Goal: Task Accomplishment & Management: Manage account settings

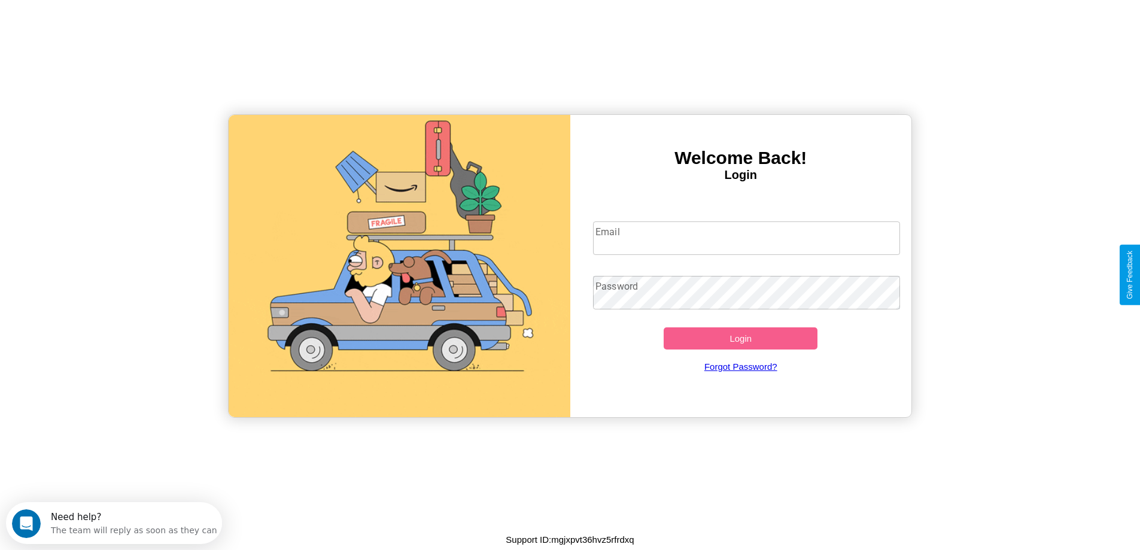
click at [746, 238] on input "Email" at bounding box center [746, 238] width 307 height 34
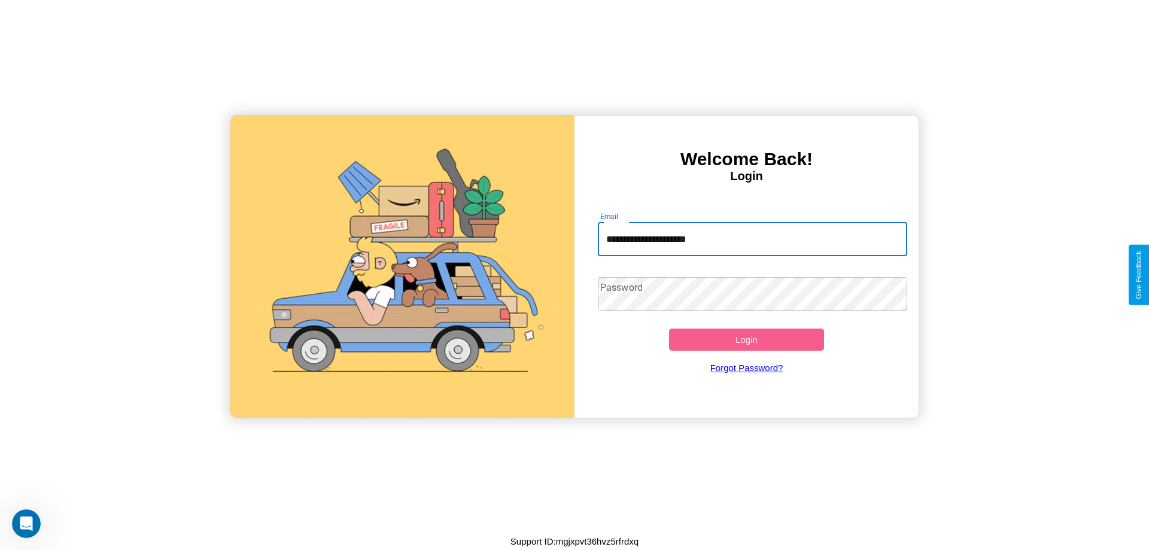
type input "**********"
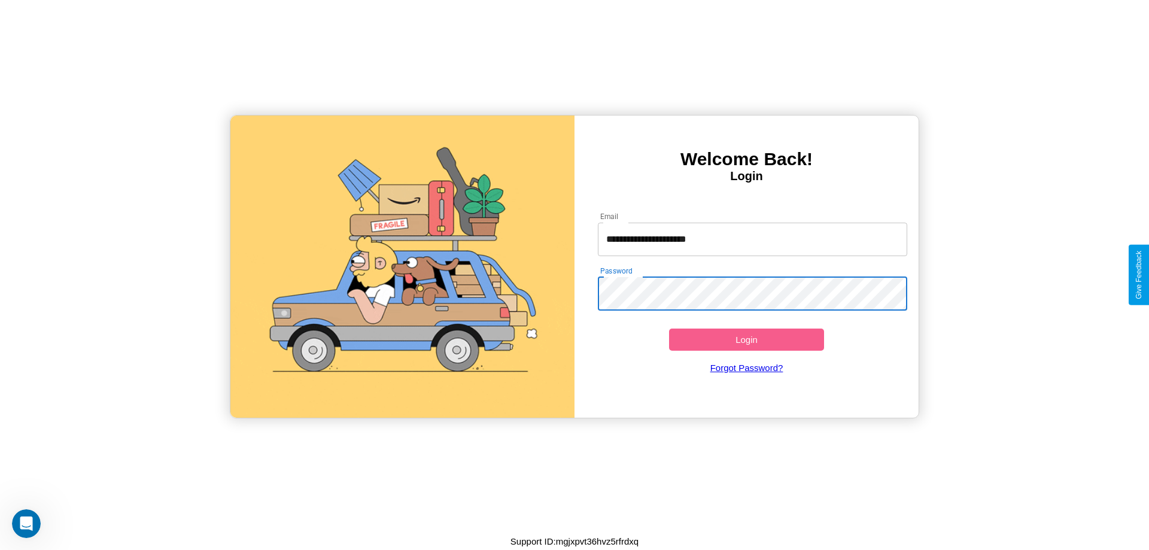
click at [746, 339] on button "Login" at bounding box center [746, 340] width 155 height 22
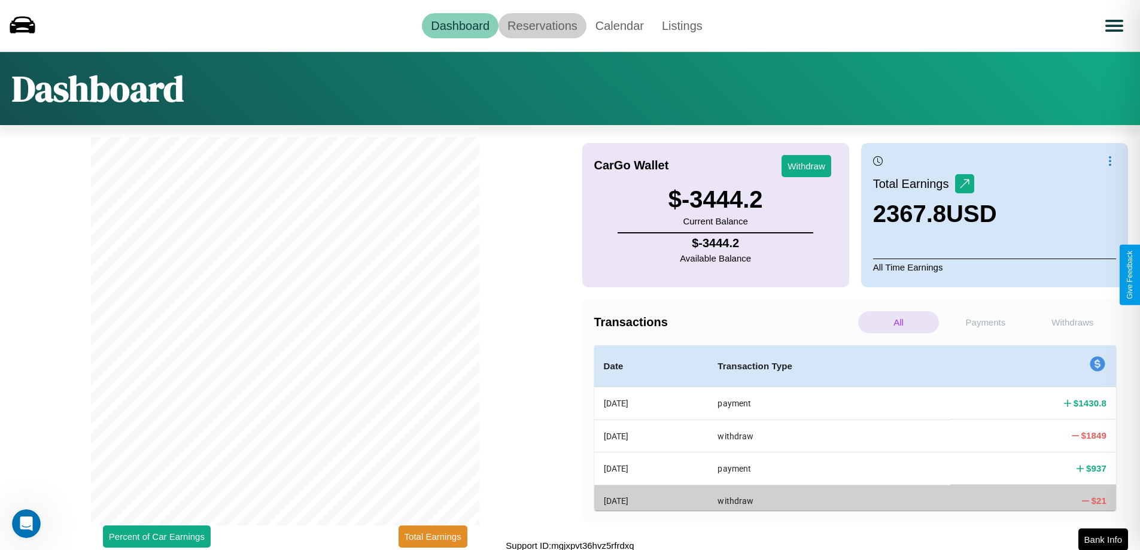
click at [542, 25] on link "Reservations" at bounding box center [543, 25] width 88 height 25
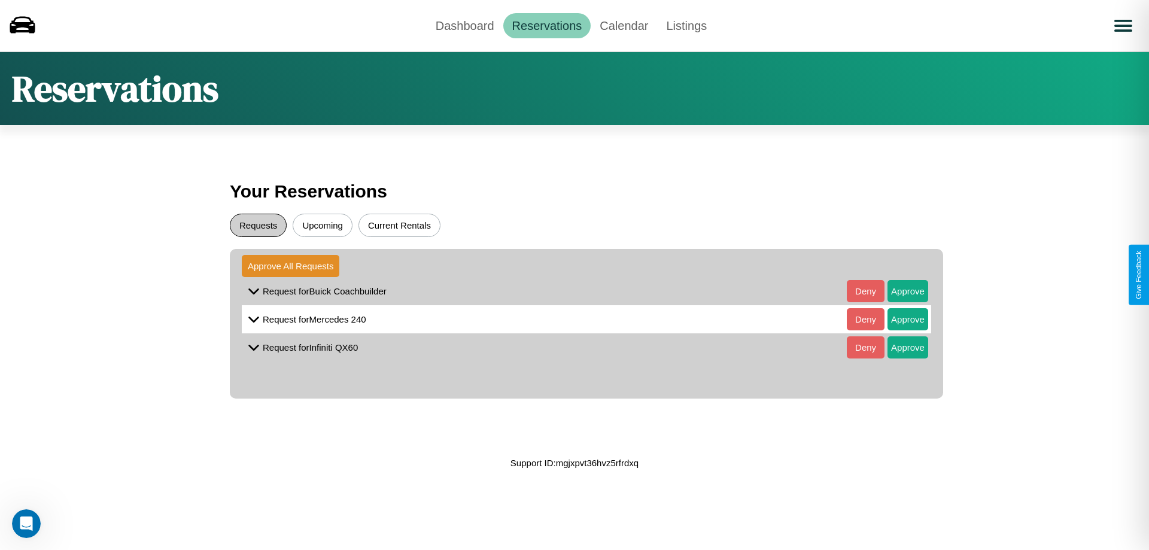
click at [258, 225] on button "Requests" at bounding box center [258, 225] width 57 height 23
click at [899, 291] on button "Approve" at bounding box center [908, 291] width 41 height 22
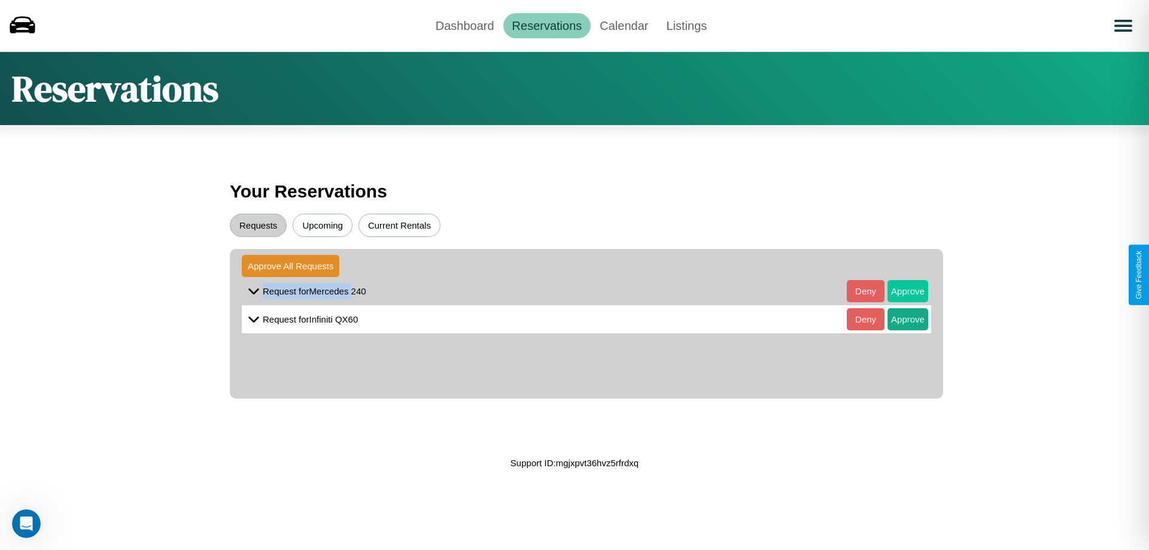
click at [899, 291] on button "Approve" at bounding box center [908, 291] width 41 height 22
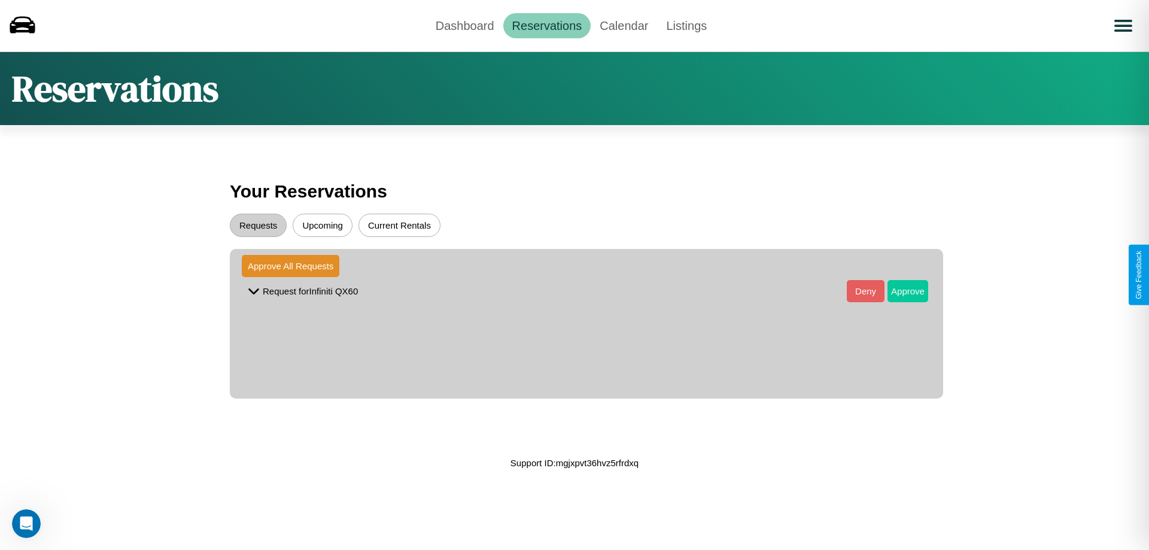
click at [899, 291] on button "Approve" at bounding box center [908, 291] width 41 height 22
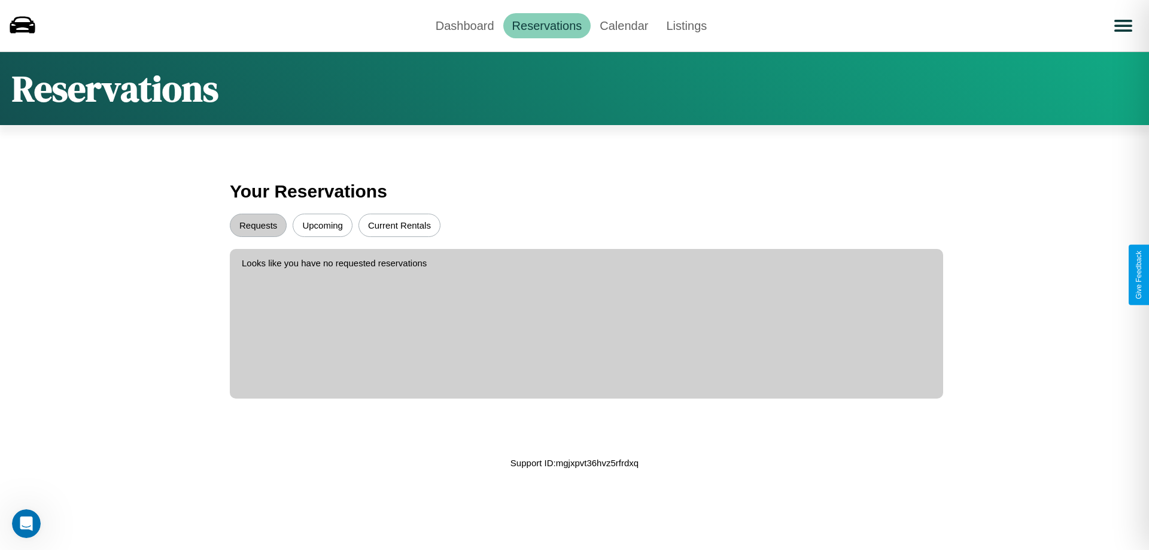
click at [323, 225] on button "Upcoming" at bounding box center [323, 225] width 60 height 23
click at [464, 25] on link "Dashboard" at bounding box center [465, 25] width 77 height 25
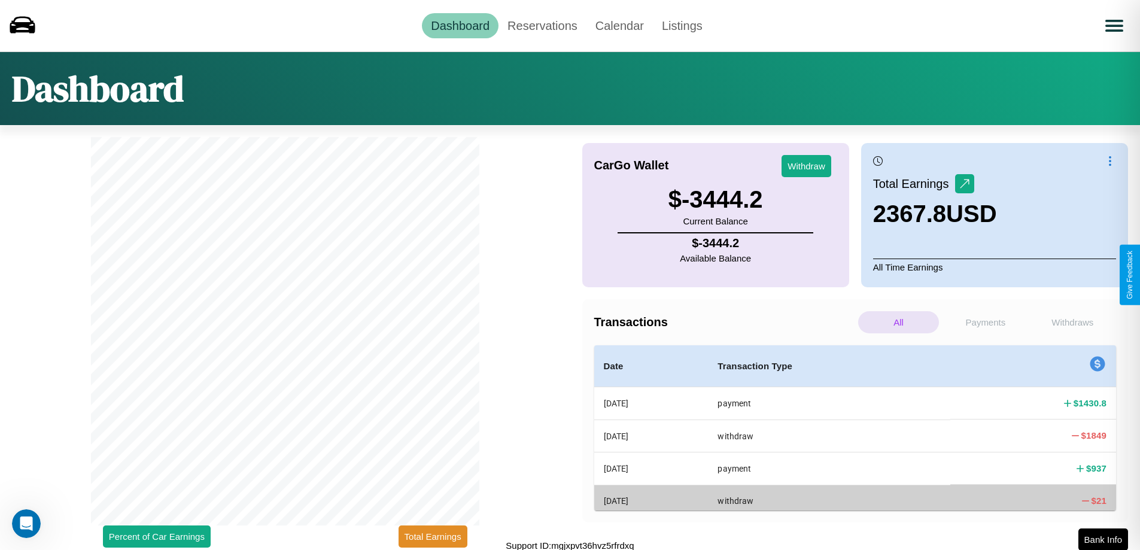
scroll to position [4, 0]
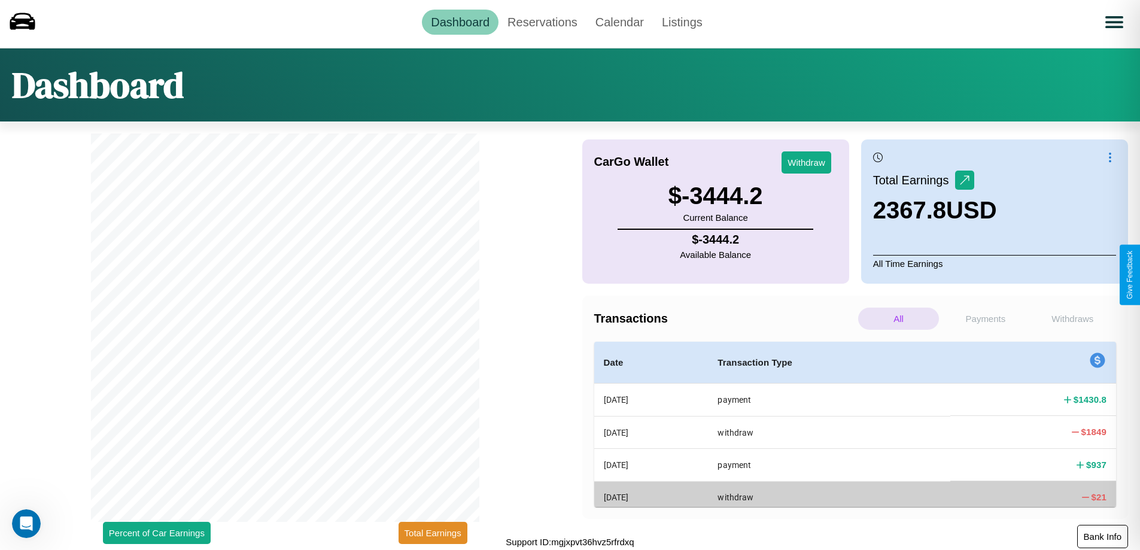
click at [1103, 536] on button "Bank Info" at bounding box center [1102, 536] width 51 height 23
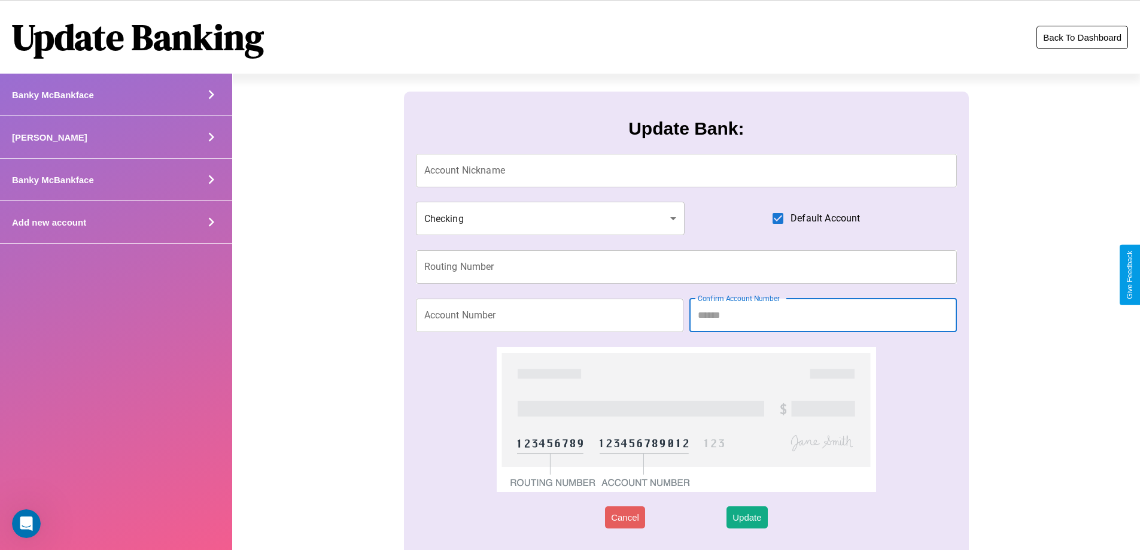
click at [1082, 37] on button "Back To Dashboard" at bounding box center [1083, 37] width 92 height 23
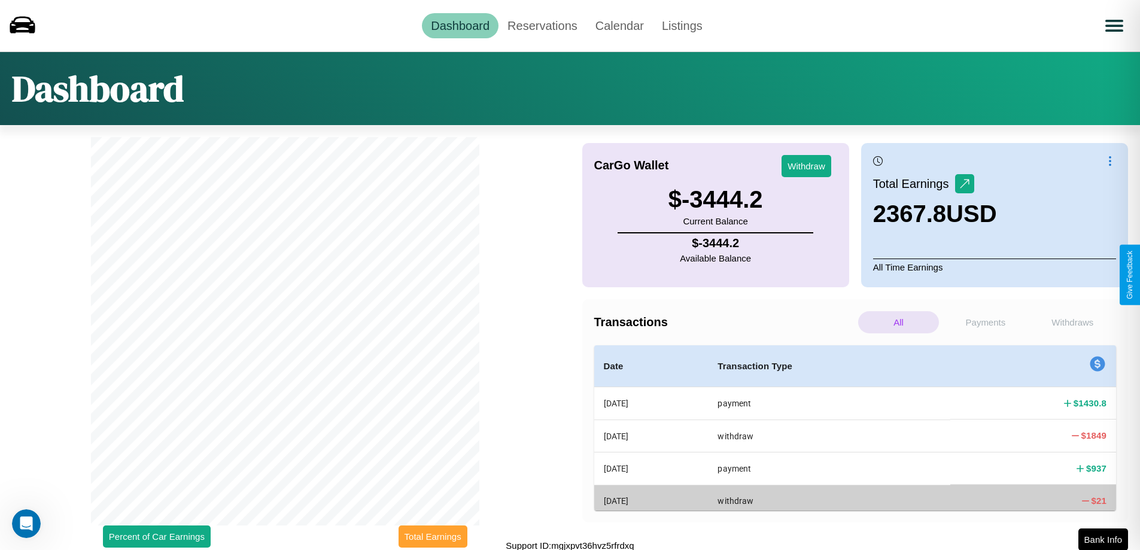
click at [433, 536] on button "Total Earnings" at bounding box center [433, 537] width 69 height 22
